Goal: Use online tool/utility: Utilize a website feature to perform a specific function

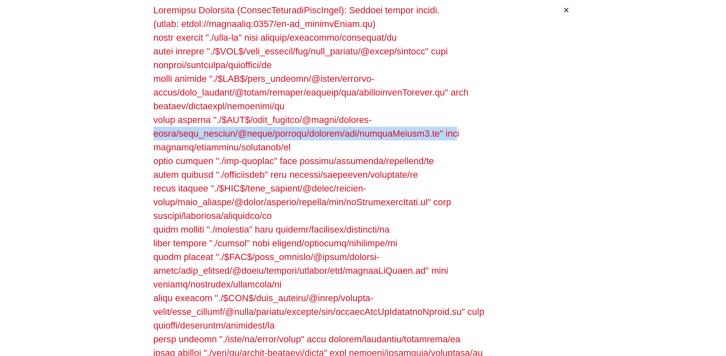
drag, startPoint x: 512, startPoint y: 1, endPoint x: 439, endPoint y: 127, distance: 144.9
click at [363, 127] on div at bounding box center [356, 221] width 406 height 437
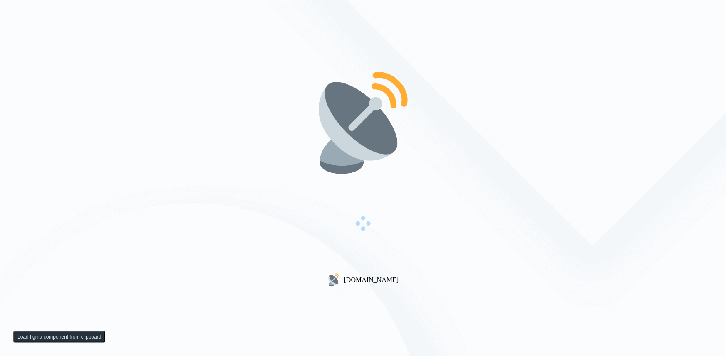
click at [291, 58] on div "[DOMAIN_NAME]" at bounding box center [363, 178] width 726 height 356
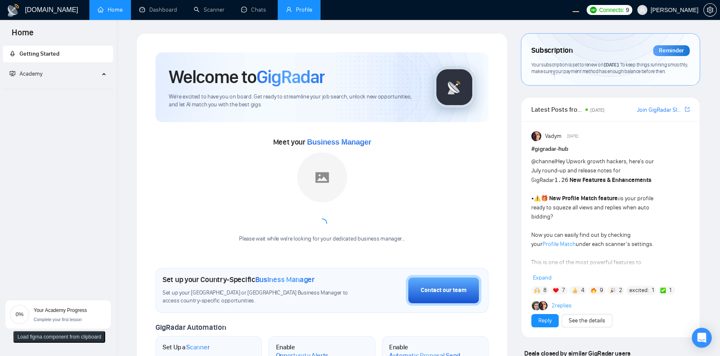
click at [308, 12] on link "Profile" at bounding box center [299, 9] width 26 height 7
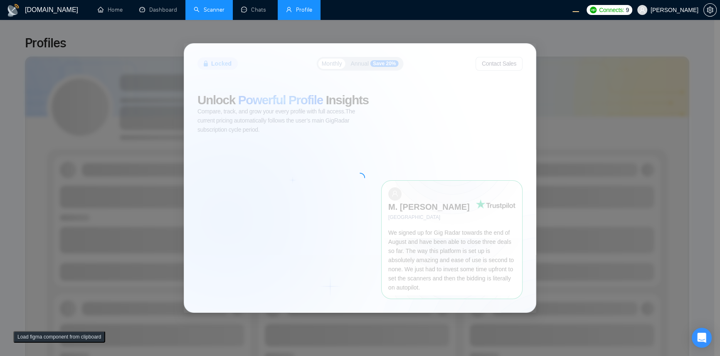
click at [204, 6] on link "Scanner" at bounding box center [209, 9] width 31 height 7
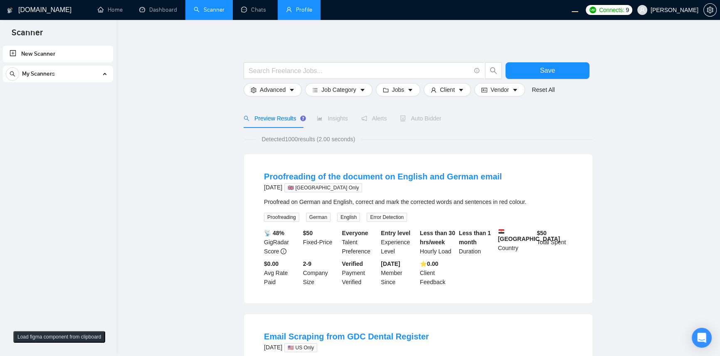
click at [647, 10] on span at bounding box center [642, 10] width 10 height 10
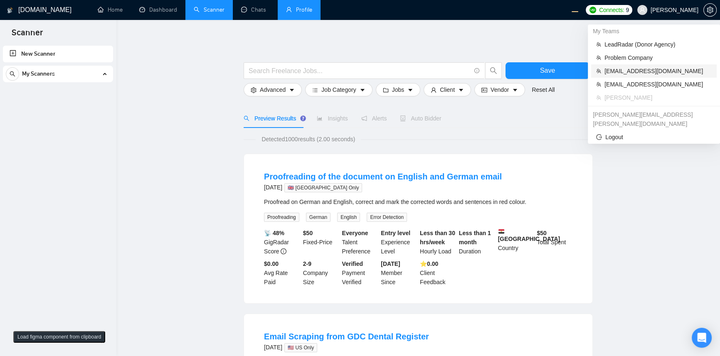
click at [640, 69] on span "[EMAIL_ADDRESS][DOMAIN_NAME]" at bounding box center [658, 71] width 107 height 9
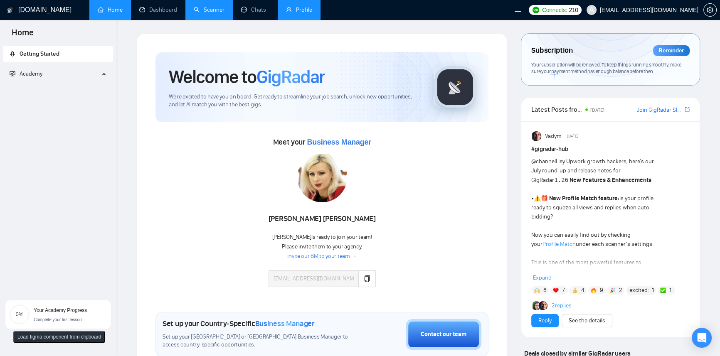
click at [208, 13] on link "Scanner" at bounding box center [209, 9] width 31 height 7
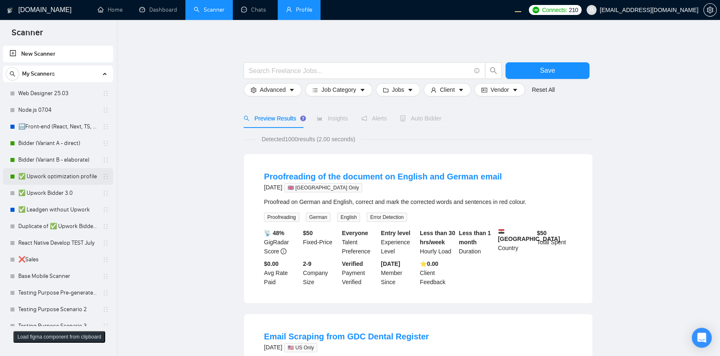
click at [52, 178] on link "✅ Upwork optimization profile" at bounding box center [57, 176] width 79 height 17
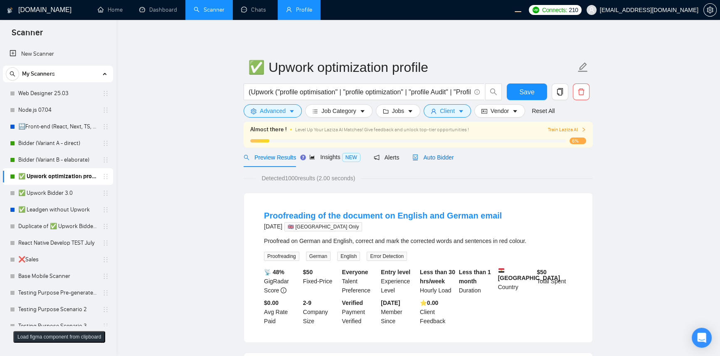
click at [434, 159] on span "Auto Bidder" at bounding box center [432, 157] width 41 height 7
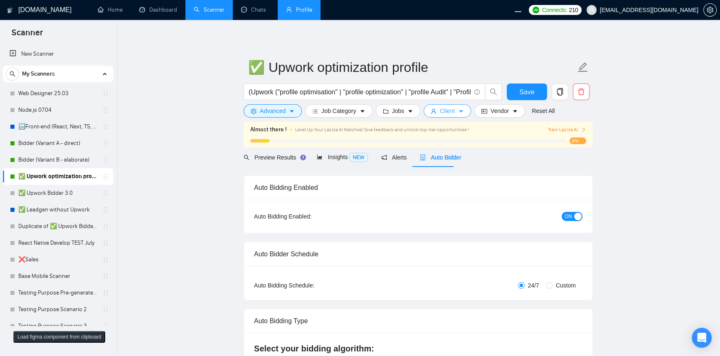
checkbox input "true"
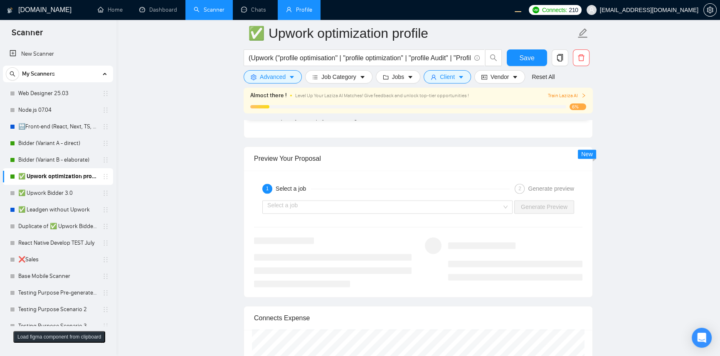
scroll to position [1588, 0]
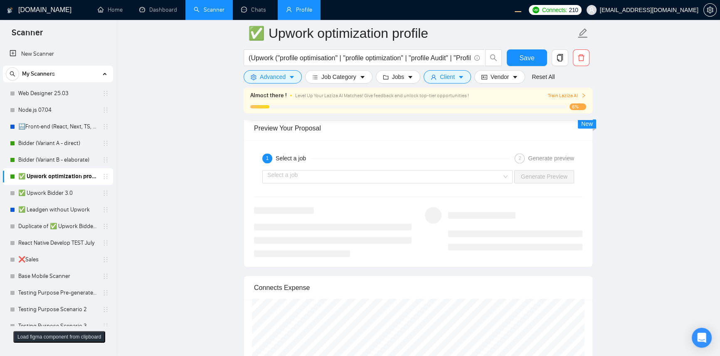
click at [415, 153] on div "1 Select a job 2 Generate preview Select a job Generate Preview" at bounding box center [418, 203] width 348 height 127
click at [386, 176] on input "search" at bounding box center [384, 179] width 235 height 12
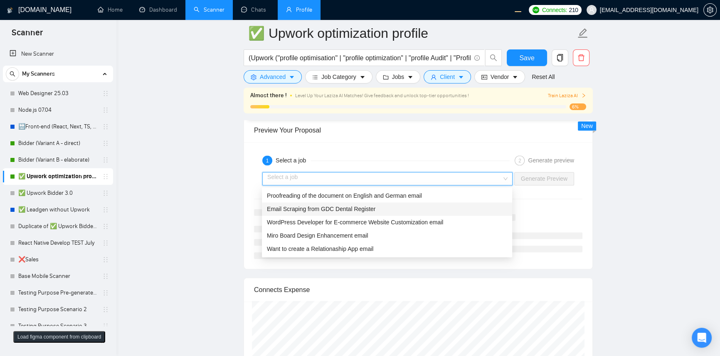
drag, startPoint x: 363, startPoint y: 207, endPoint x: 432, endPoint y: 201, distance: 69.7
click at [363, 206] on span "Email Scraping from GDC Dental Register" at bounding box center [321, 209] width 109 height 7
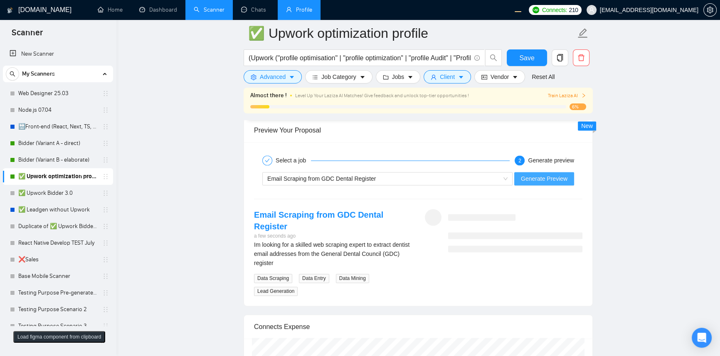
click at [543, 178] on span "Generate Preview" at bounding box center [544, 178] width 47 height 9
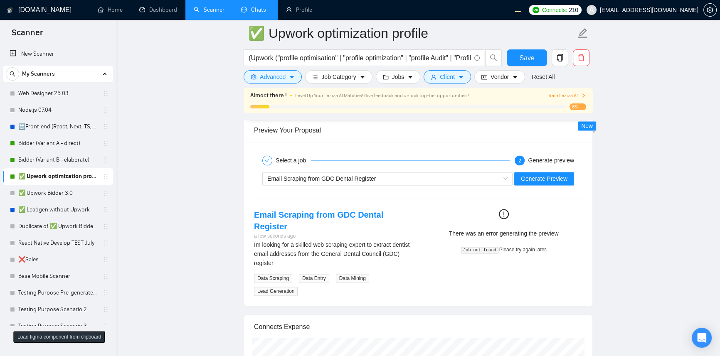
click at [249, 10] on link "Chats" at bounding box center [255, 9] width 28 height 7
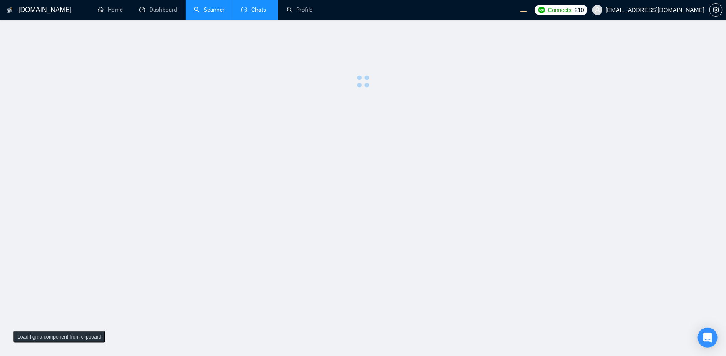
click at [200, 10] on link "Scanner" at bounding box center [209, 9] width 31 height 7
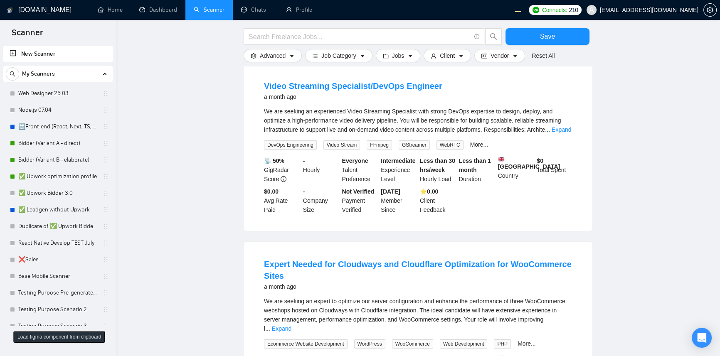
scroll to position [45, 0]
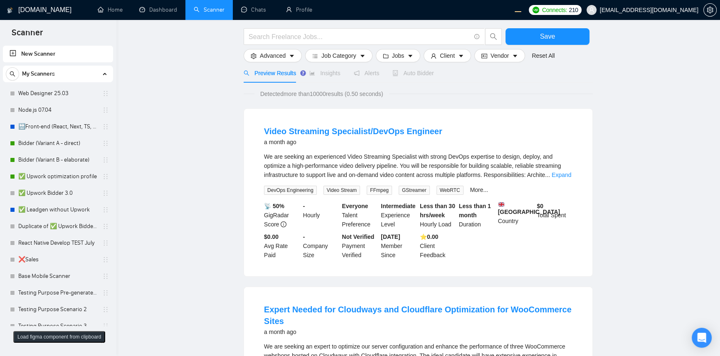
click at [415, 78] on div "Auto Bidder" at bounding box center [413, 73] width 41 height 19
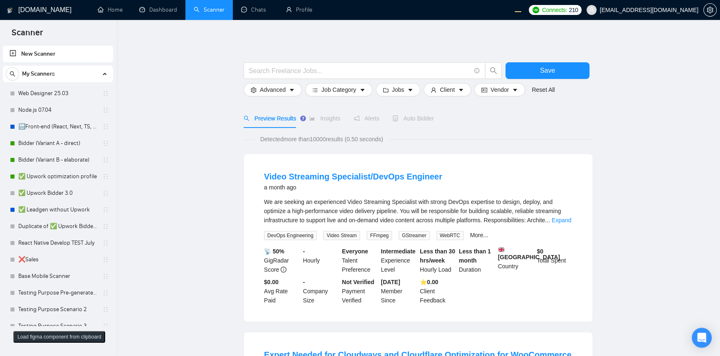
scroll to position [0, 0]
click at [59, 168] on link "✅ Upwork optimization profile" at bounding box center [57, 176] width 79 height 17
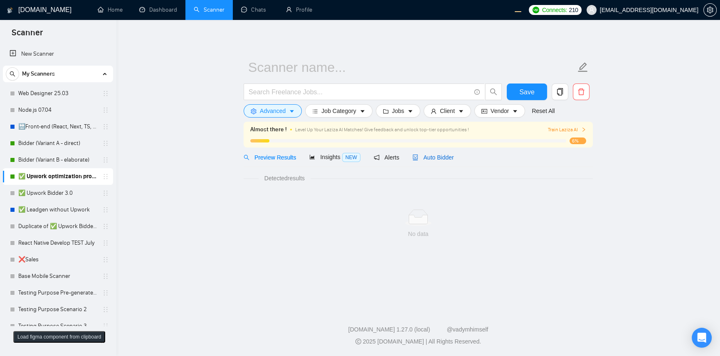
click at [429, 154] on span "Auto Bidder" at bounding box center [432, 157] width 41 height 7
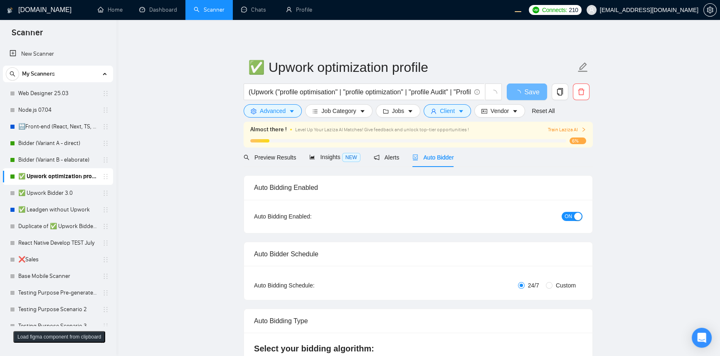
checkbox input "true"
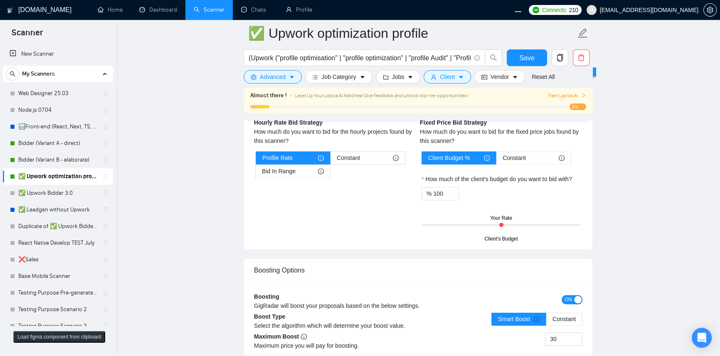
scroll to position [1497, 0]
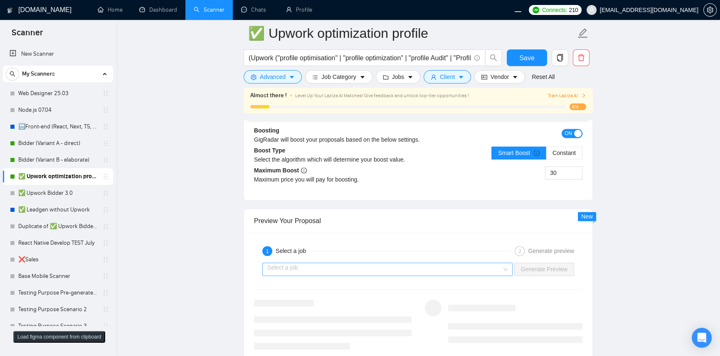
click at [357, 272] on input "search" at bounding box center [384, 269] width 235 height 12
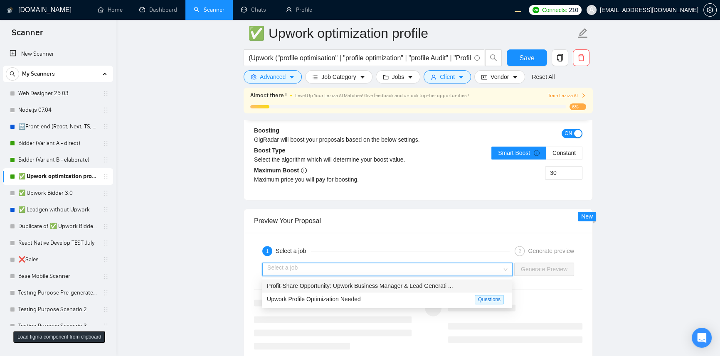
click at [338, 285] on span "Profit-Share Opportunity: Upwork Business Manager & Lead Generati ..." at bounding box center [360, 286] width 186 height 7
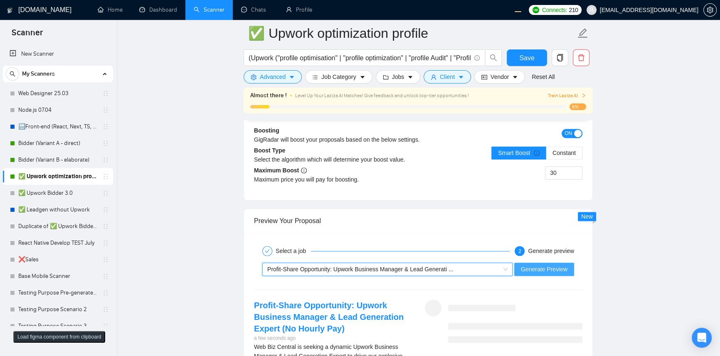
click at [538, 273] on span "Generate Preview" at bounding box center [544, 269] width 47 height 9
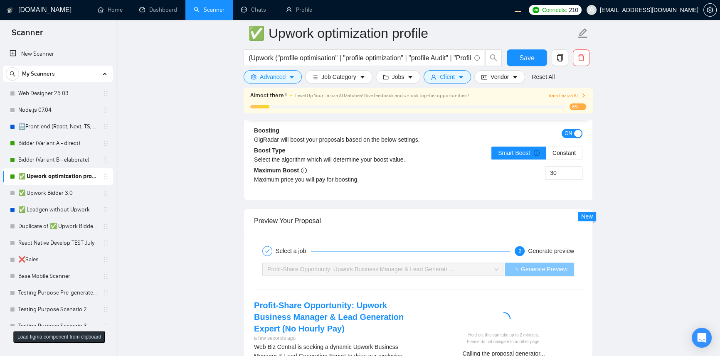
scroll to position [1678, 0]
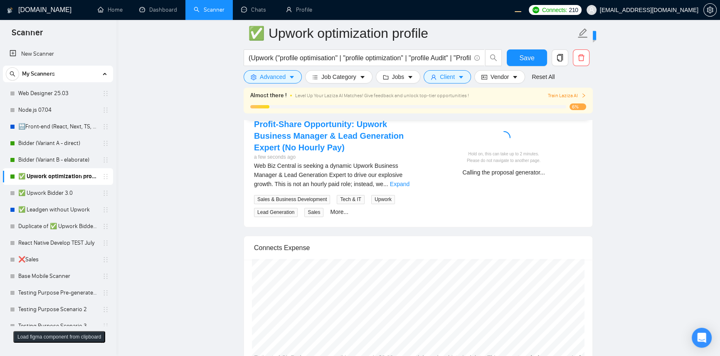
drag, startPoint x: 444, startPoint y: 154, endPoint x: 432, endPoint y: 121, distance: 35.1
click at [432, 121] on div "Hold on, this can take up to 2 minutes. Please do not navigate to another page.…" at bounding box center [503, 151] width 171 height 64
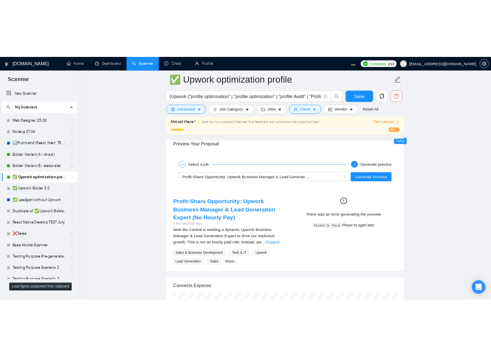
scroll to position [1588, 0]
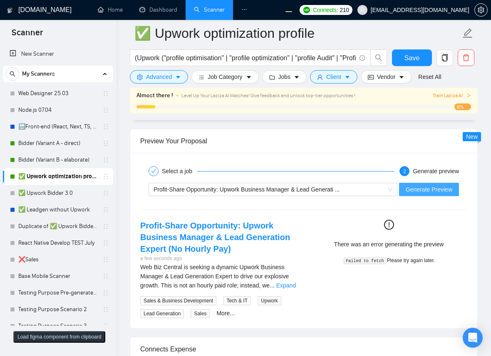
click at [415, 192] on span "Generate Preview" at bounding box center [428, 189] width 47 height 9
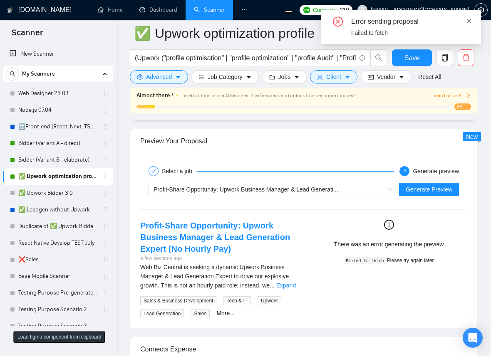
click at [466, 23] on icon "close" at bounding box center [469, 21] width 6 height 6
